Goal: Information Seeking & Learning: Learn about a topic

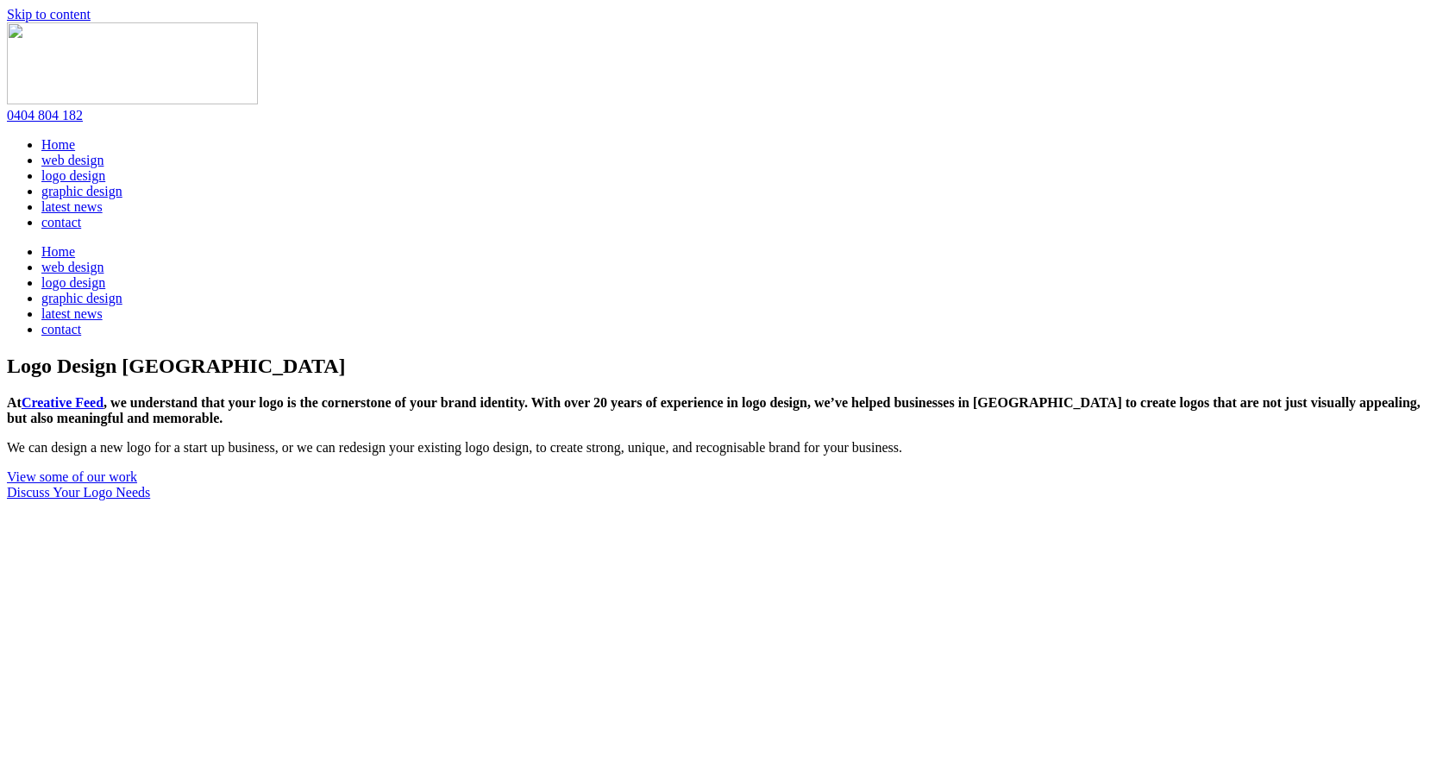
click at [104, 153] on link "web design" at bounding box center [72, 160] width 62 height 15
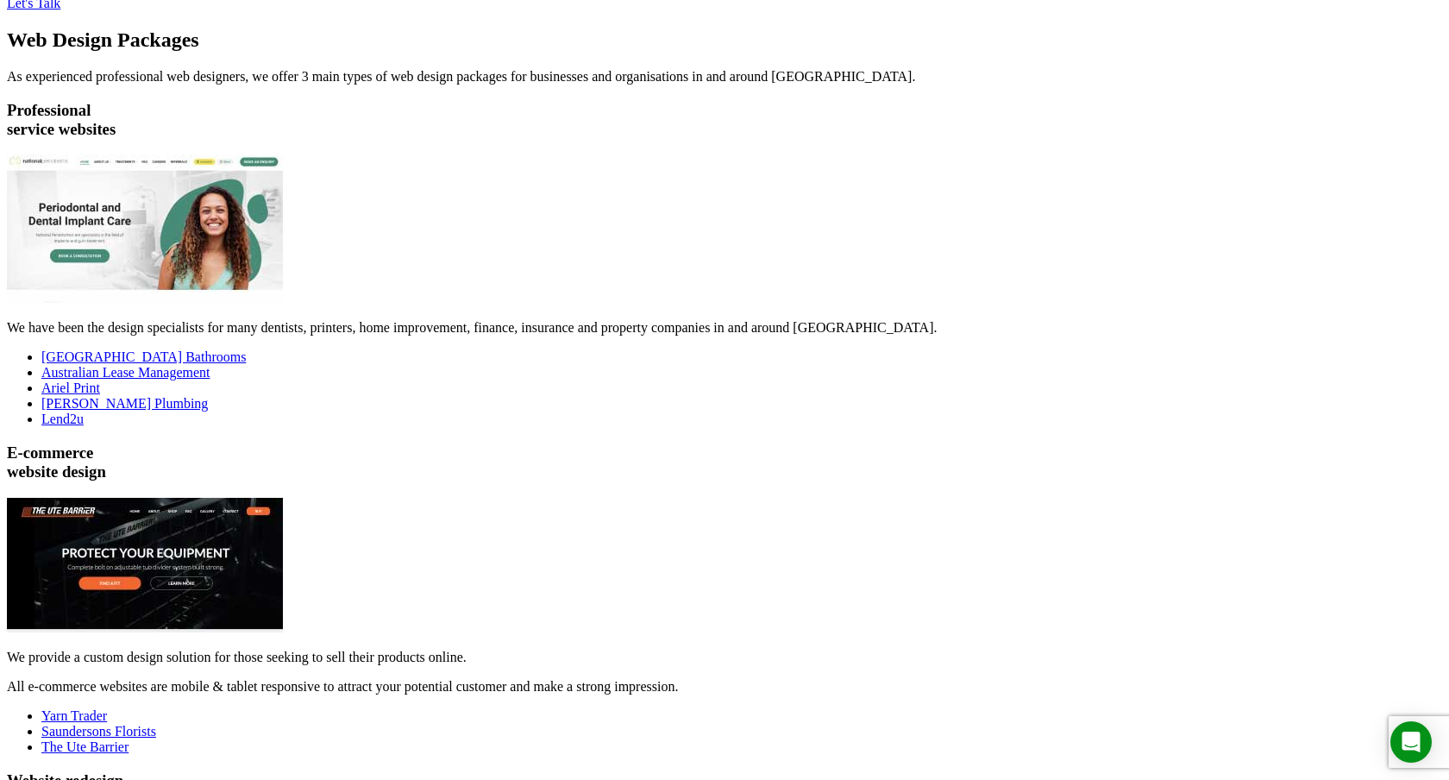
scroll to position [1828, 0]
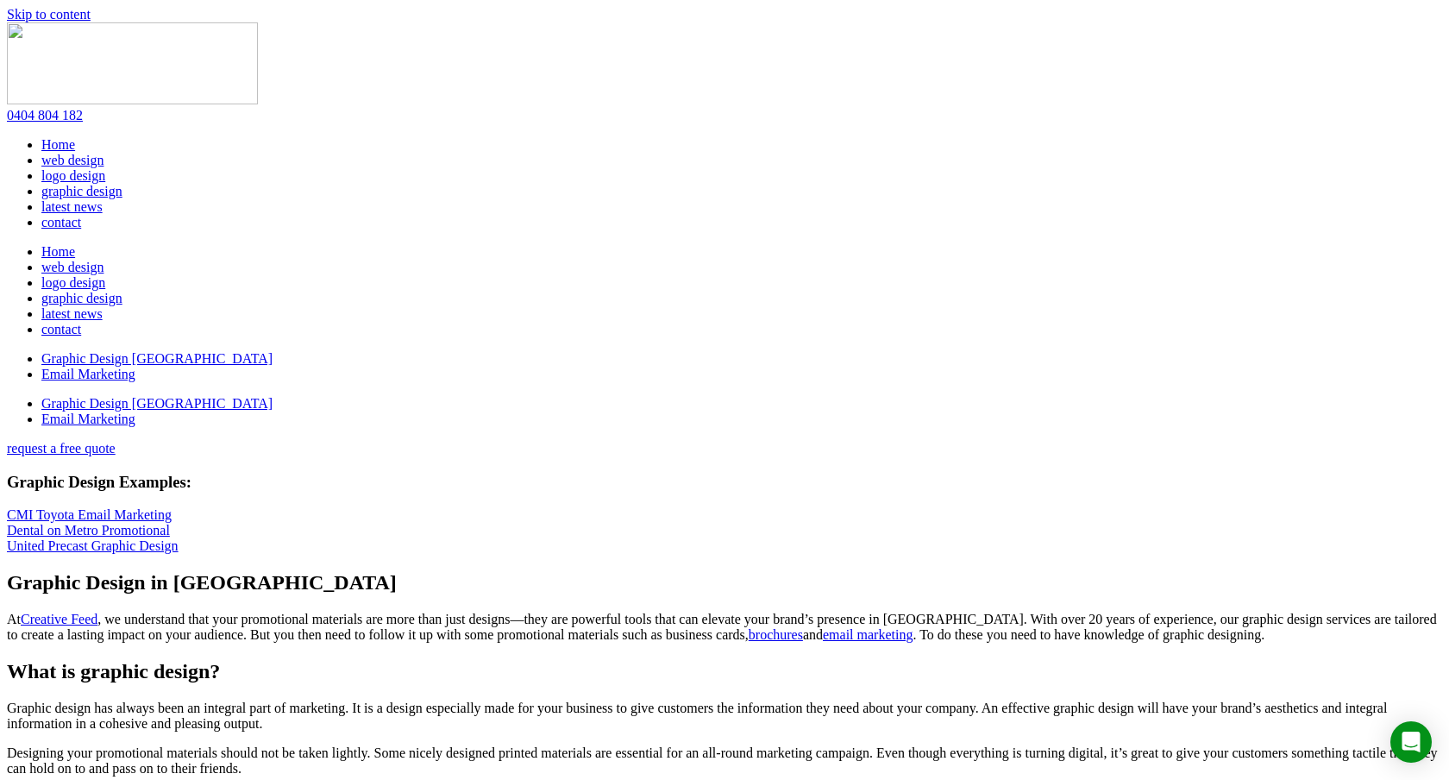
click at [103, 199] on link "latest news" at bounding box center [71, 206] width 61 height 15
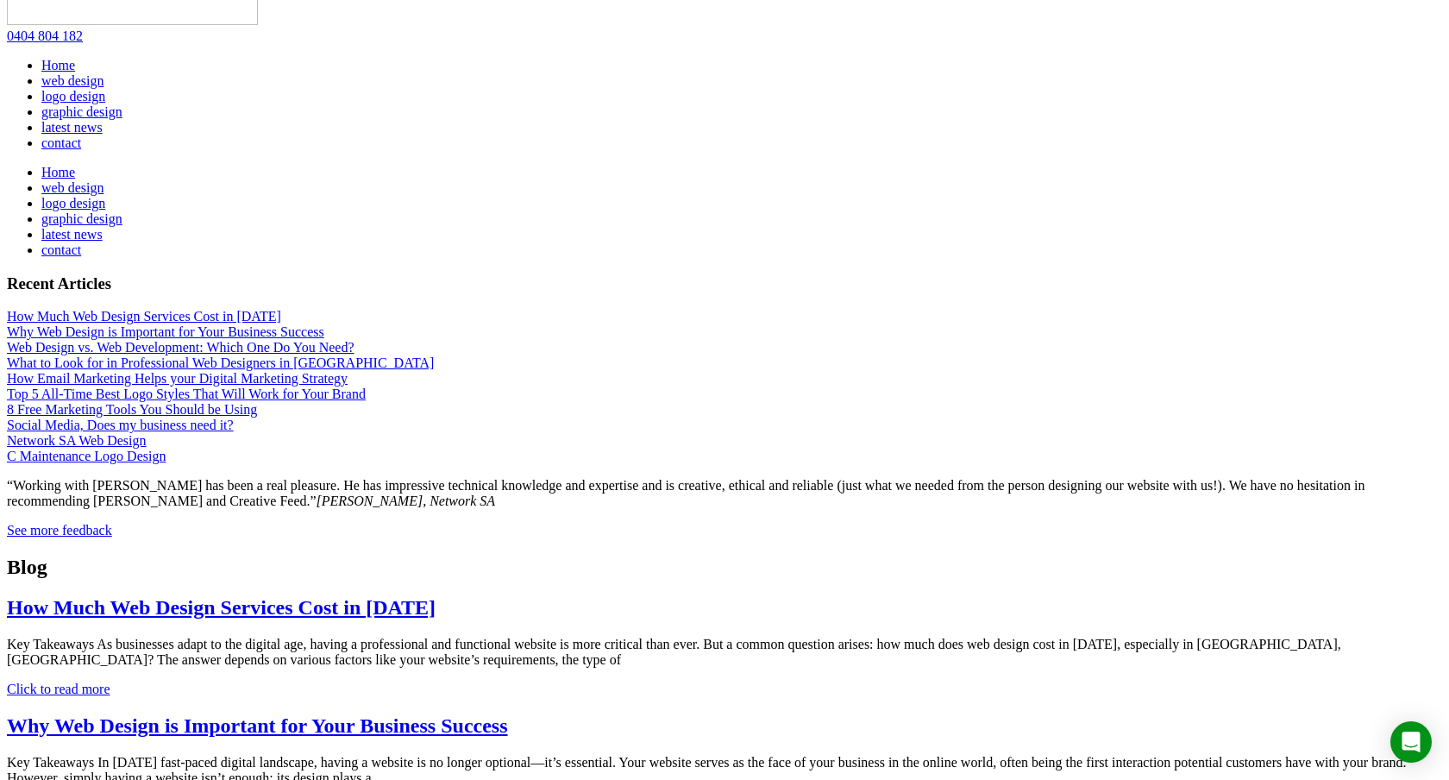
scroll to position [80, 0]
click at [437, 324] on div "Why Web Design is Important for Your Business Success" at bounding box center [725, 332] width 1436 height 16
click at [355, 339] on link "Web Design vs. Web Development: Which One Do You Need?" at bounding box center [181, 346] width 348 height 15
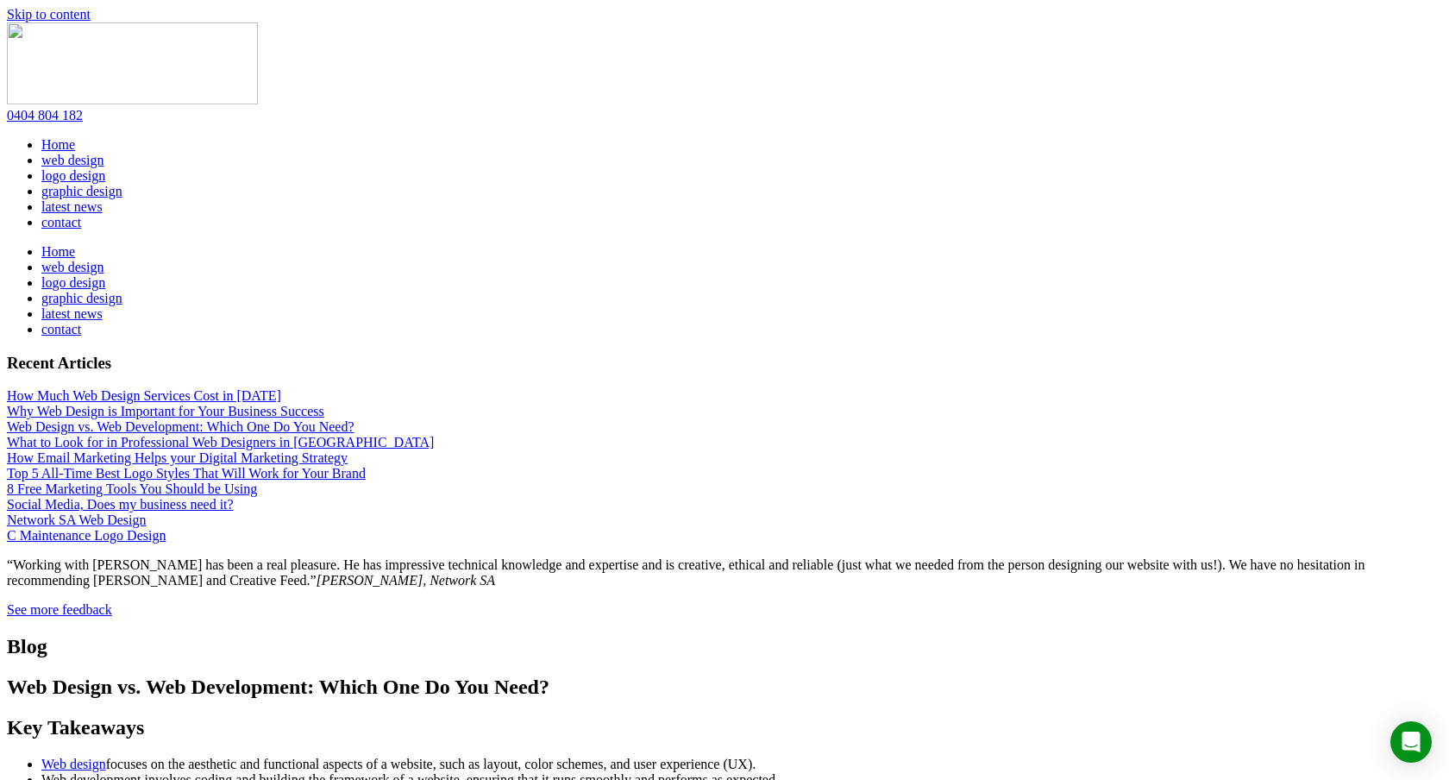
click at [422, 419] on div "Web Design vs. Web Development: Which One Do You Need?" at bounding box center [725, 427] width 1436 height 16
click at [413, 419] on div "Web Design vs. Web Development: Which One Do You Need?" at bounding box center [725, 427] width 1436 height 16
